Goal: Information Seeking & Learning: Learn about a topic

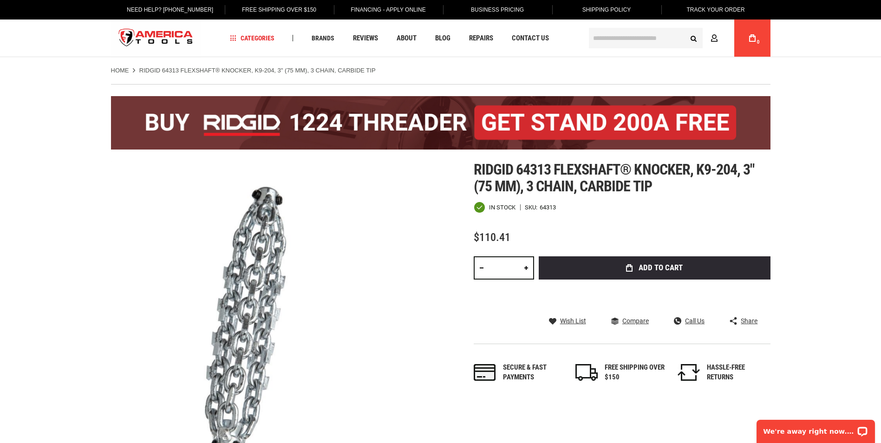
click at [351, 126] on img at bounding box center [440, 122] width 659 height 53
